Goal: Task Accomplishment & Management: Use online tool/utility

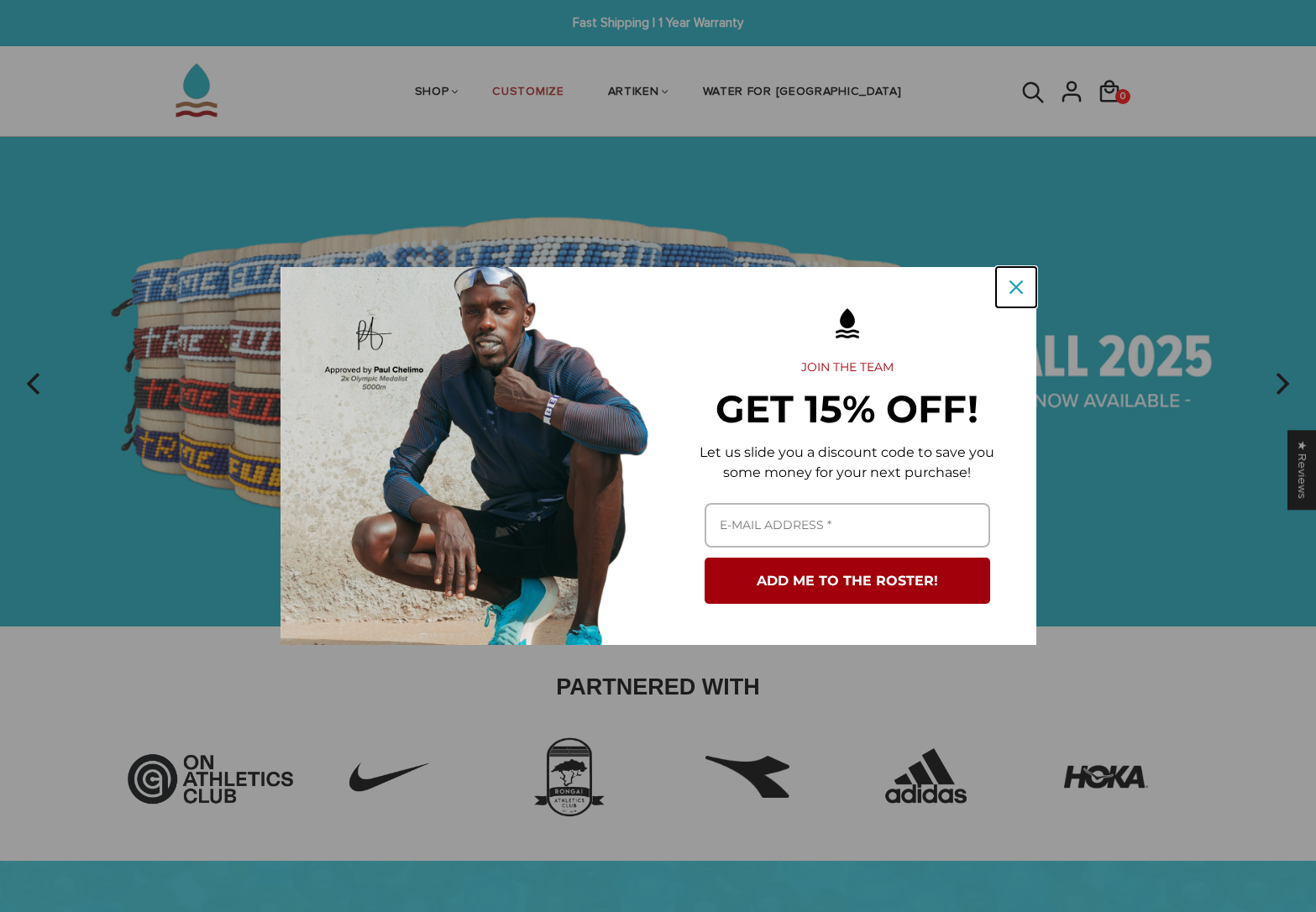
click at [1017, 280] on icon "close icon" at bounding box center [1017, 287] width 13 height 13
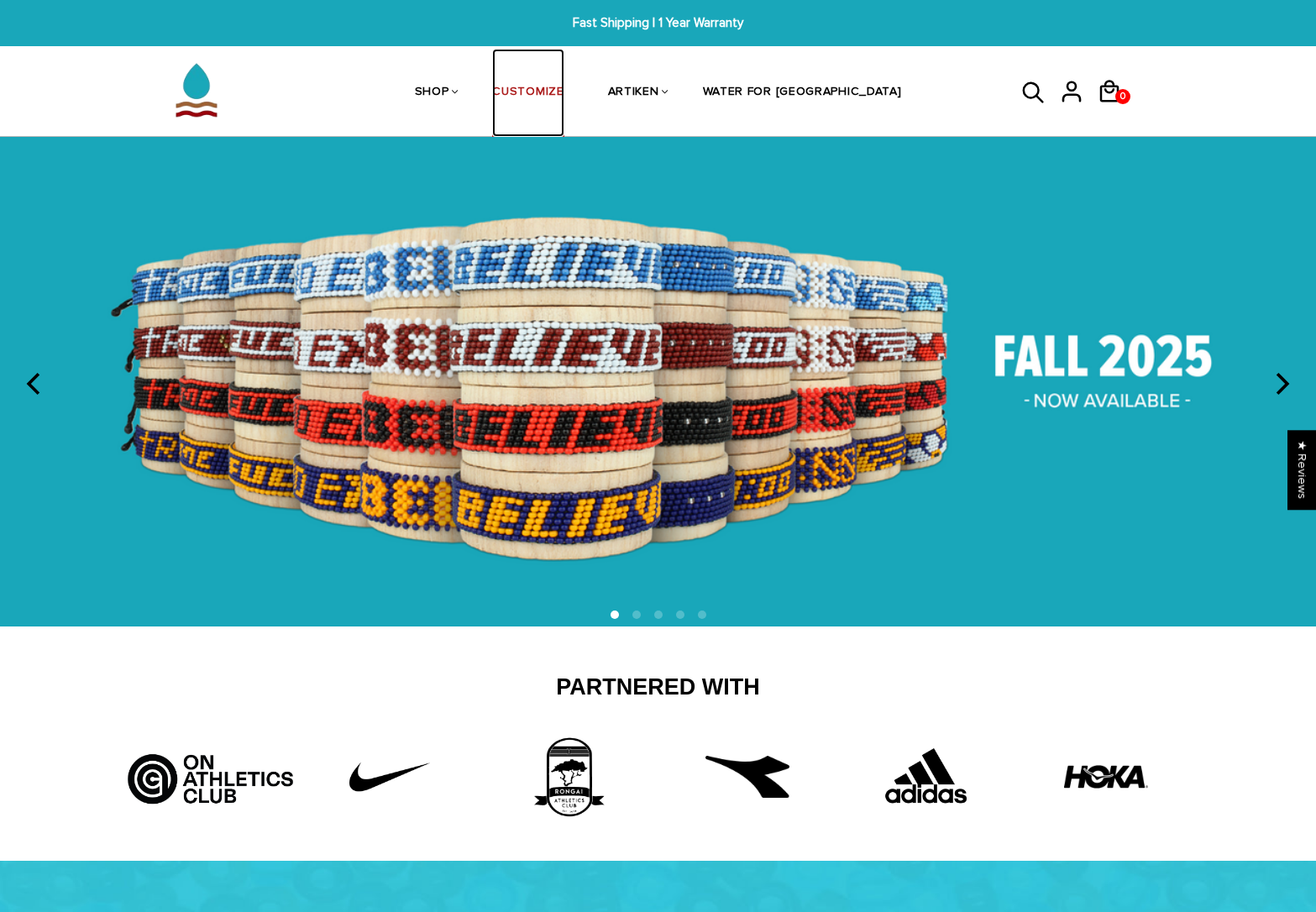
click at [564, 91] on link "CUSTOMIZE" at bounding box center [527, 93] width 71 height 89
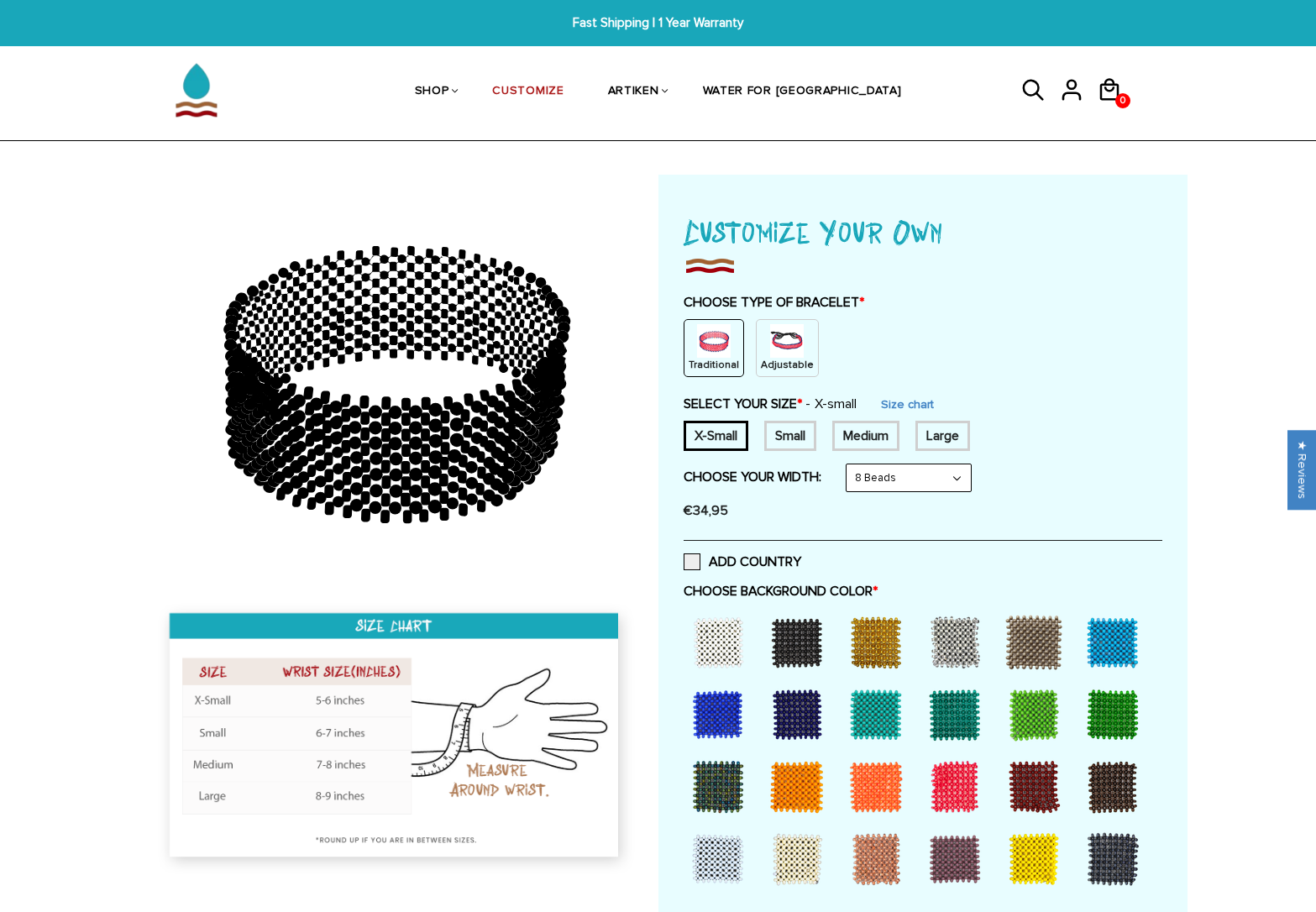
click at [899, 472] on select "8 Beads 6 Beads 10 Beads" at bounding box center [909, 477] width 124 height 27
click at [850, 464] on select "8 Beads 6 Beads 10 Beads" at bounding box center [909, 477] width 124 height 27
click at [794, 354] on img at bounding box center [786, 340] width 33 height 33
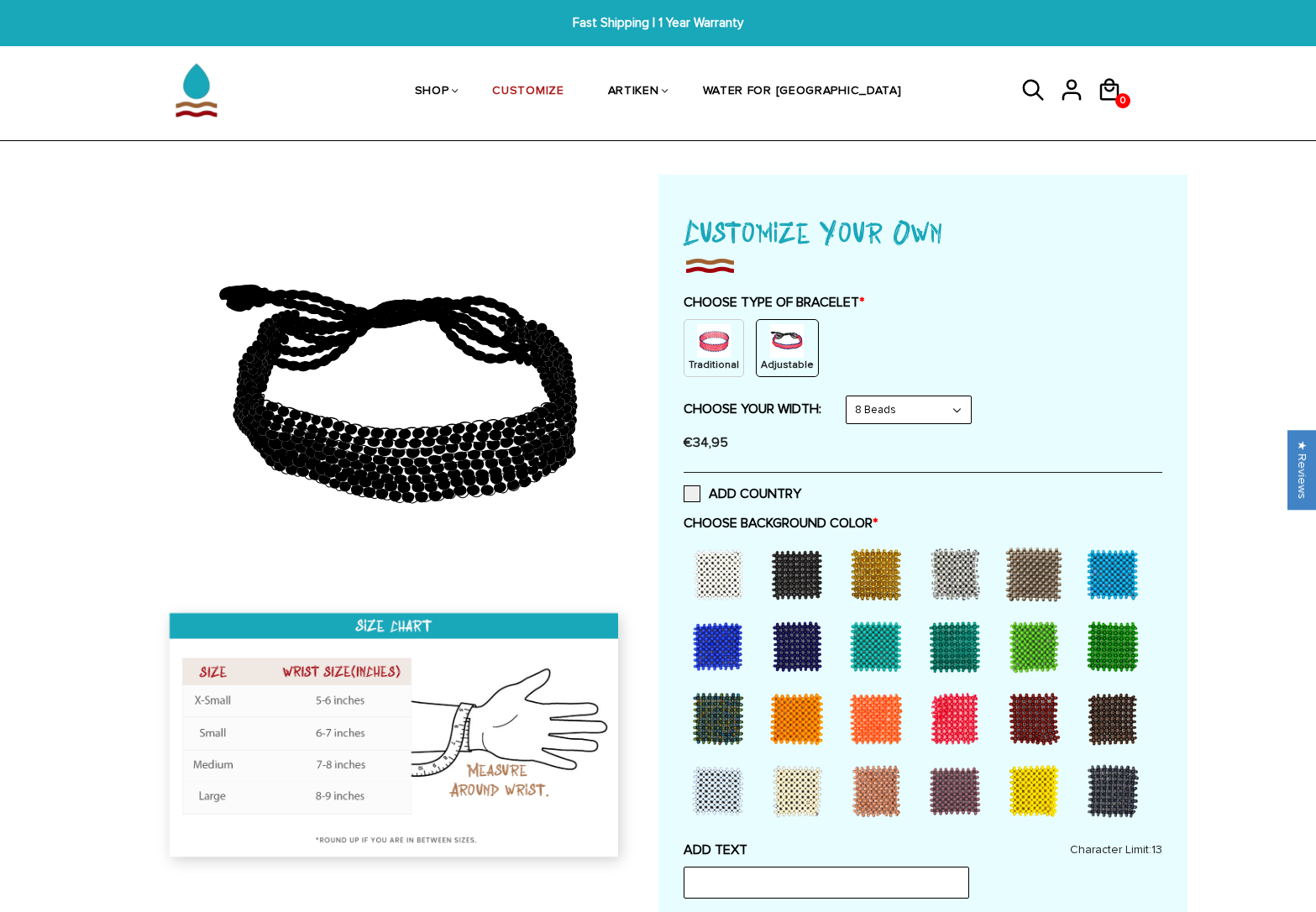
click at [795, 568] on div at bounding box center [797, 574] width 67 height 67
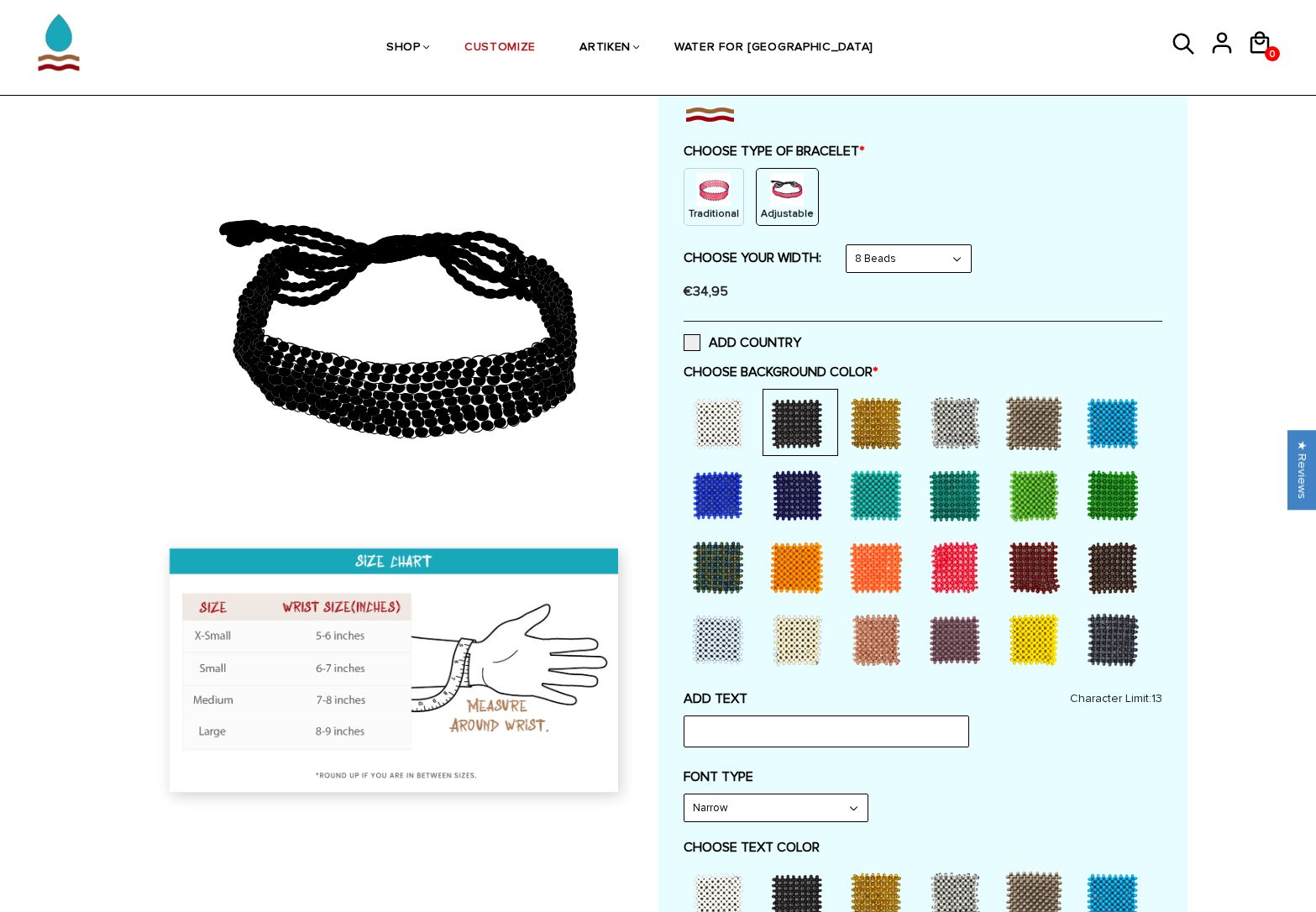
scroll to position [544, 0]
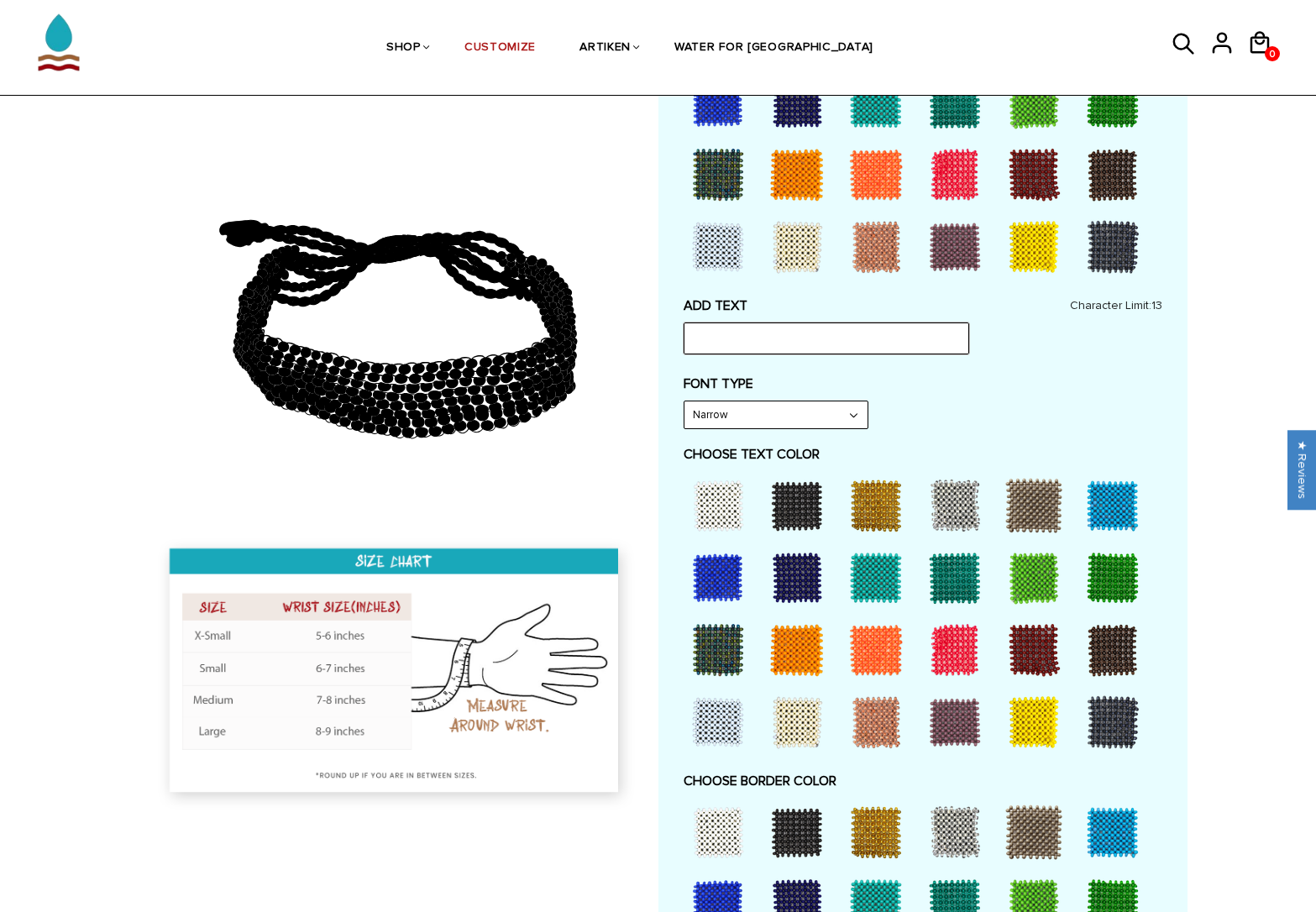
click at [764, 335] on input "text" at bounding box center [826, 338] width 285 height 32
type input "zimabwe"
click at [731, 423] on select "Narrow Bold" at bounding box center [775, 415] width 183 height 27
select select "Bold"
click at [684, 402] on select "Narrow Bold" at bounding box center [775, 415] width 183 height 27
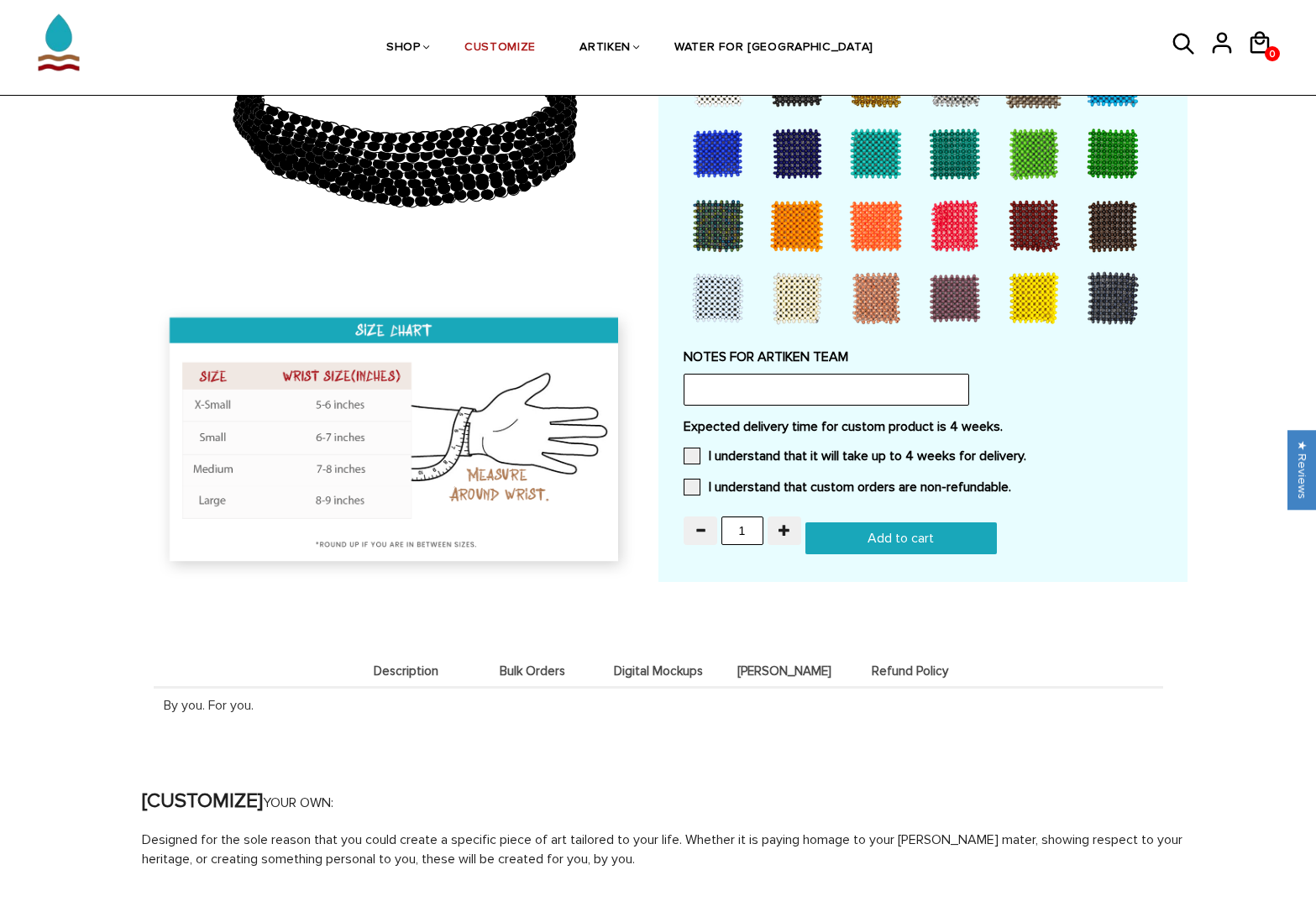
scroll to position [1037, 0]
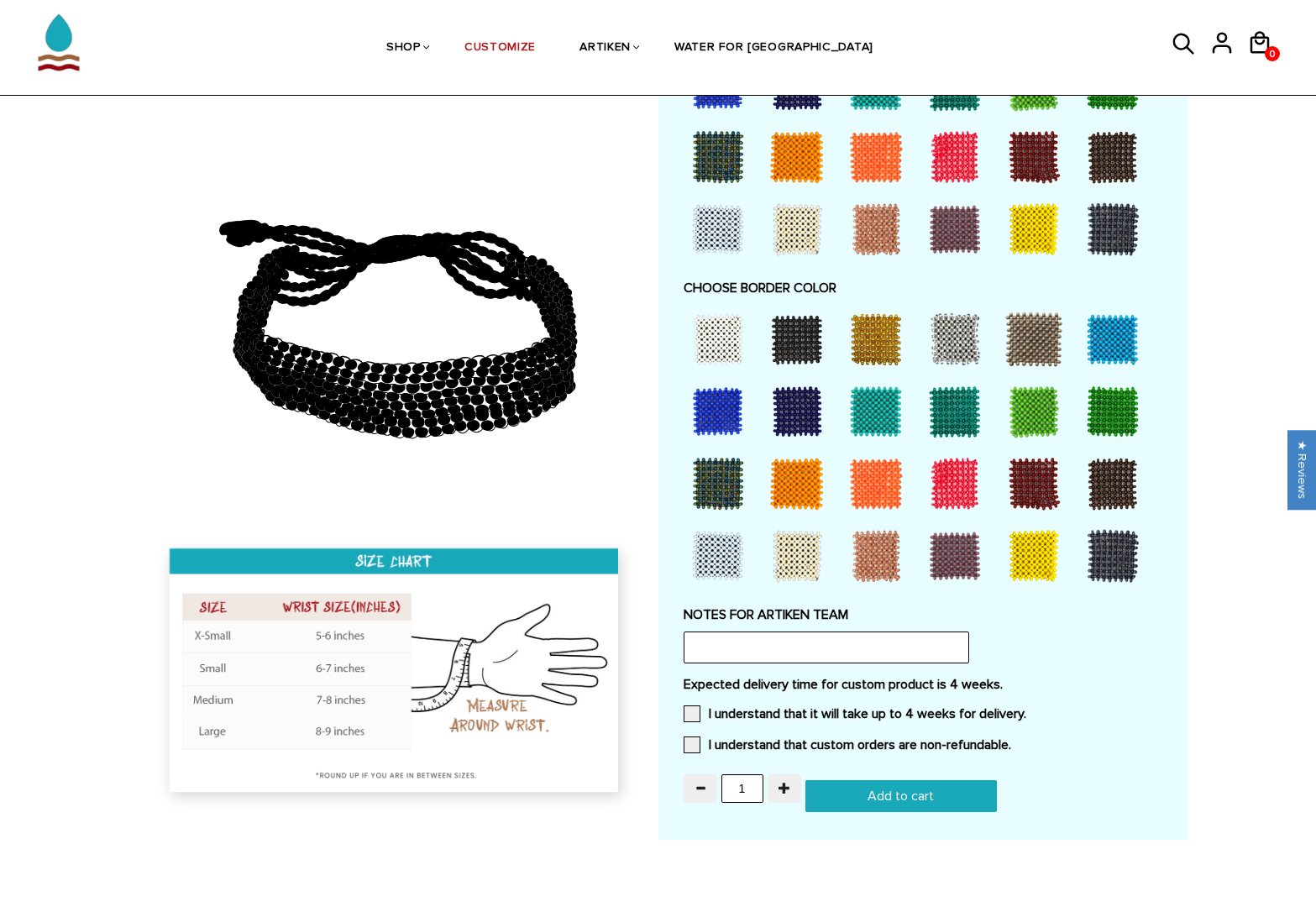
click at [869, 346] on div at bounding box center [875, 339] width 67 height 67
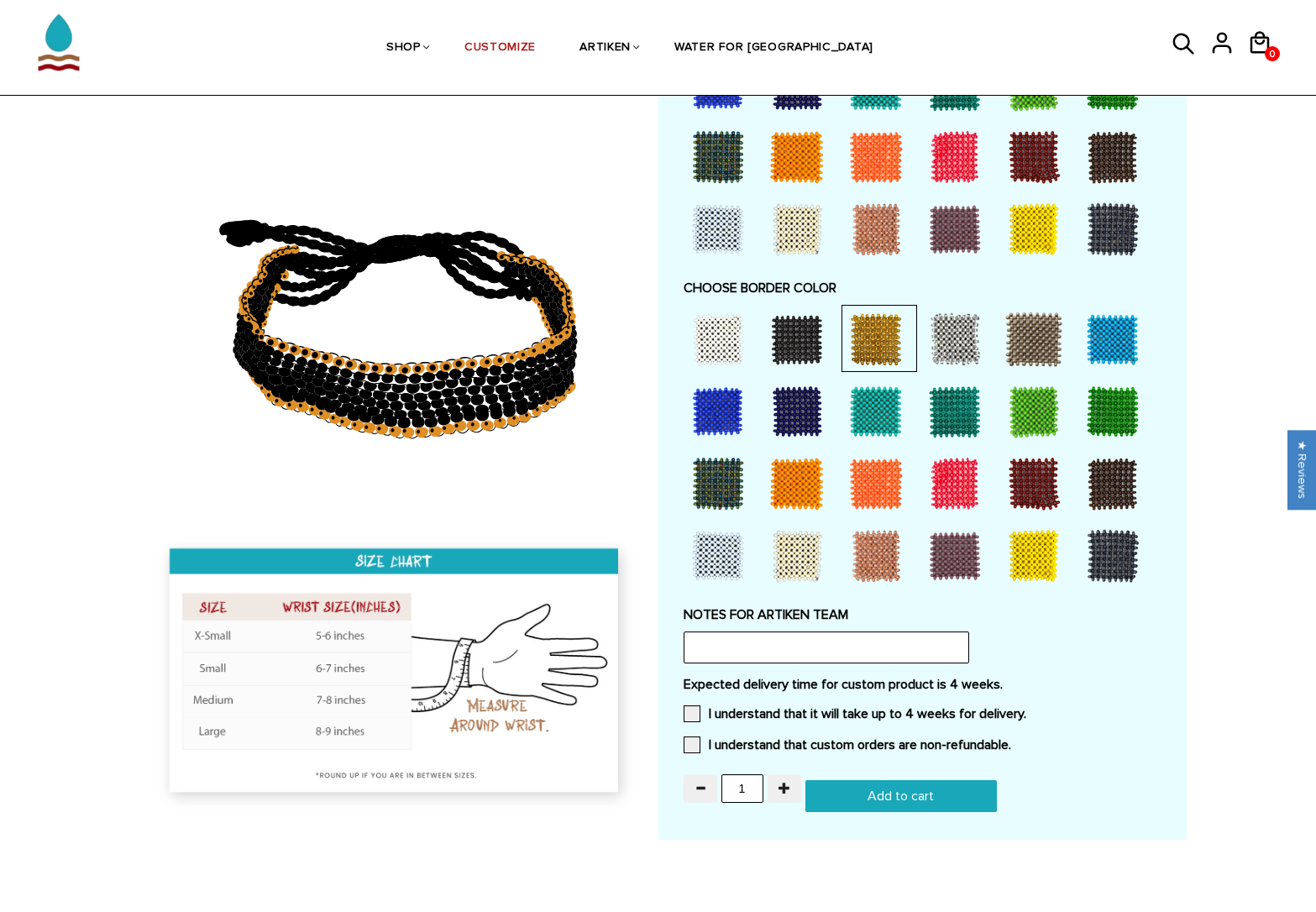
click at [720, 342] on div at bounding box center [717, 339] width 67 height 67
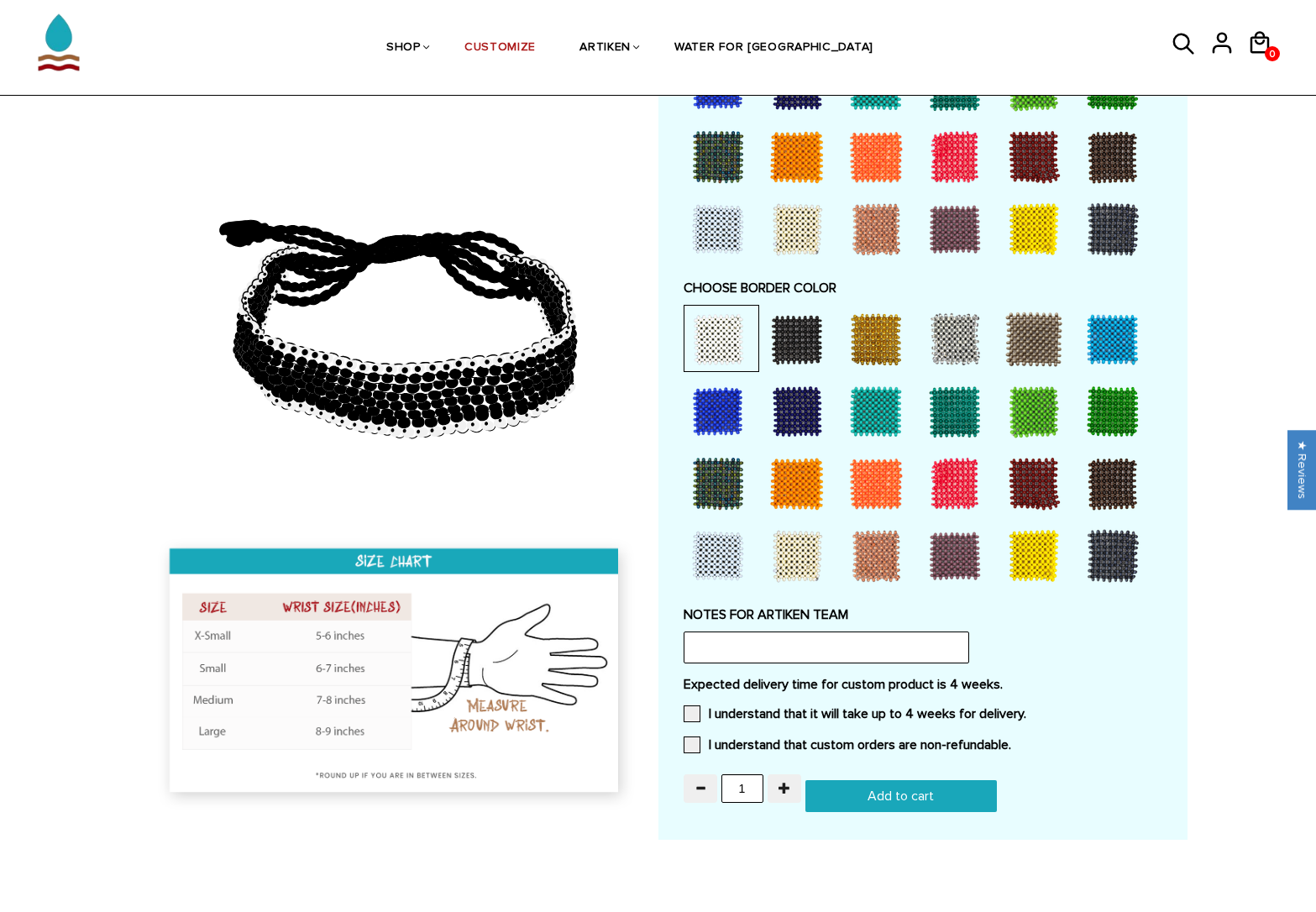
click at [1038, 549] on div at bounding box center [1034, 555] width 67 height 67
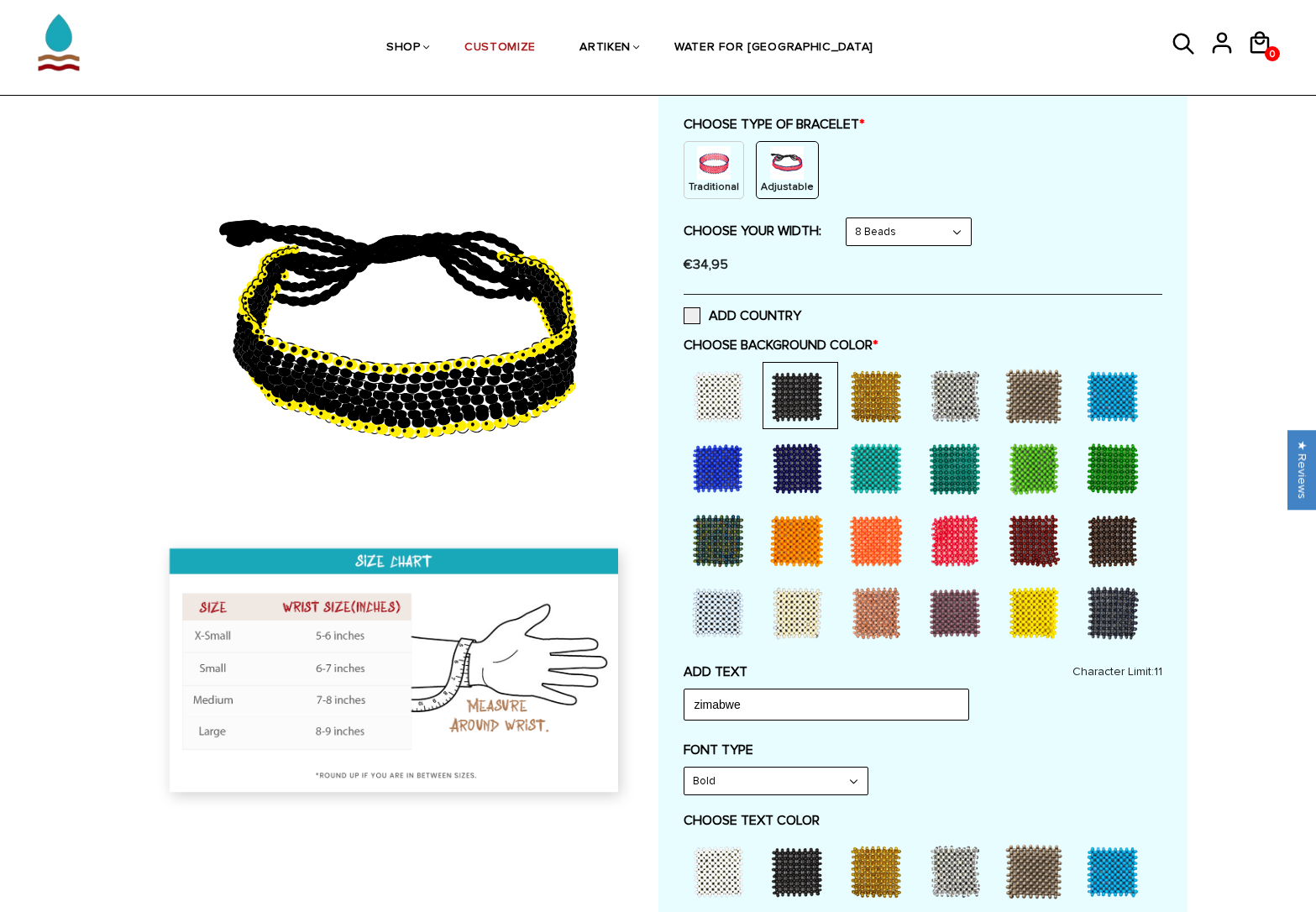
scroll to position [0, 0]
